Goal: Information Seeking & Learning: Learn about a topic

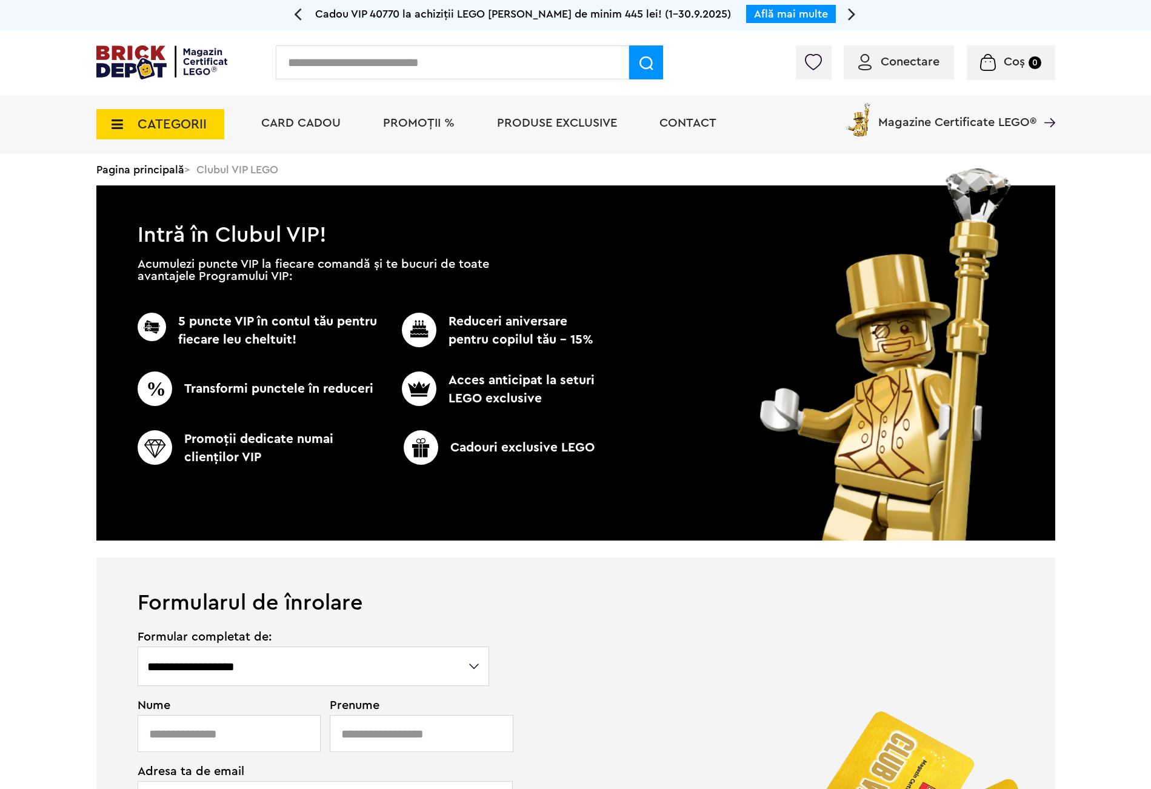
click at [393, 113] on li "PROMOȚII %" at bounding box center [419, 124] width 96 height 59
click at [397, 122] on span "PROMOȚII %" at bounding box center [419, 123] width 72 height 12
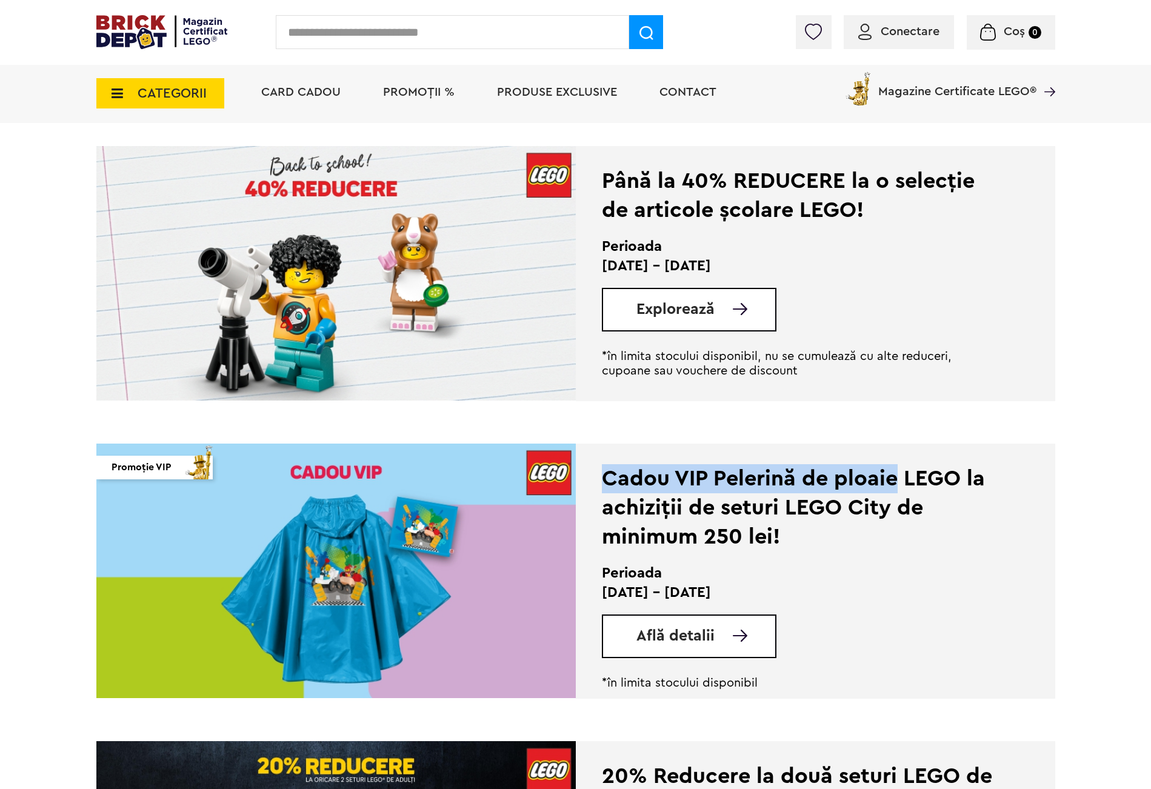
drag, startPoint x: 601, startPoint y: 477, endPoint x: 897, endPoint y: 480, distance: 296.5
click at [897, 480] on div "Cadou VIP Pelerină de ploaie LEGO la achiziții de seturi LEGO City de minimum 2…" at bounding box center [798, 507] width 393 height 87
copy div "Cadou VIP Pelerină de ploaie"
